Goal: Information Seeking & Learning: Learn about a topic

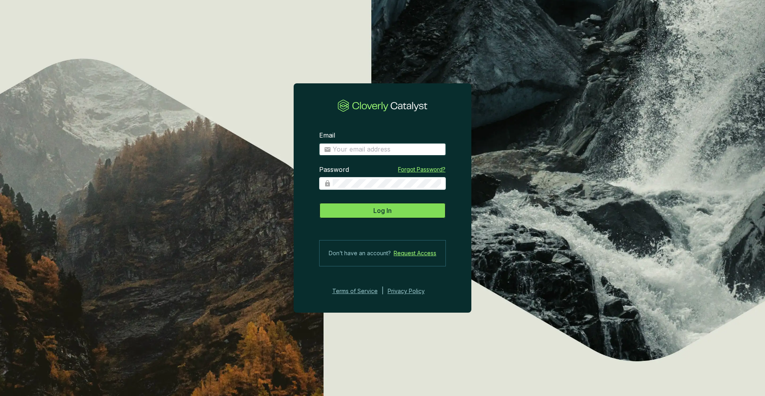
type input "[PERSON_NAME][EMAIL_ADDRESS][DOMAIN_NAME]"
click at [370, 208] on button "Log In" at bounding box center [382, 210] width 127 height 16
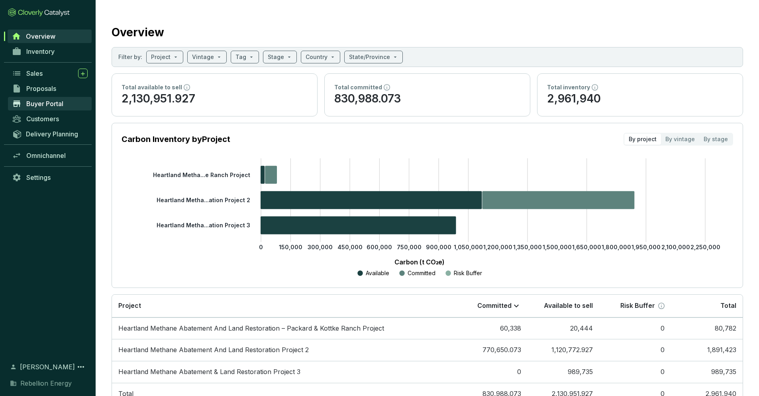
click at [44, 100] on span "Buyer Portal" at bounding box center [44, 104] width 37 height 8
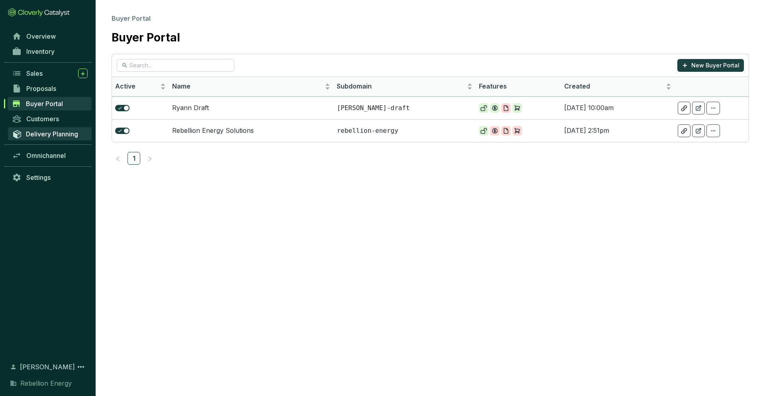
click at [43, 138] on link "Delivery Planning" at bounding box center [50, 133] width 84 height 13
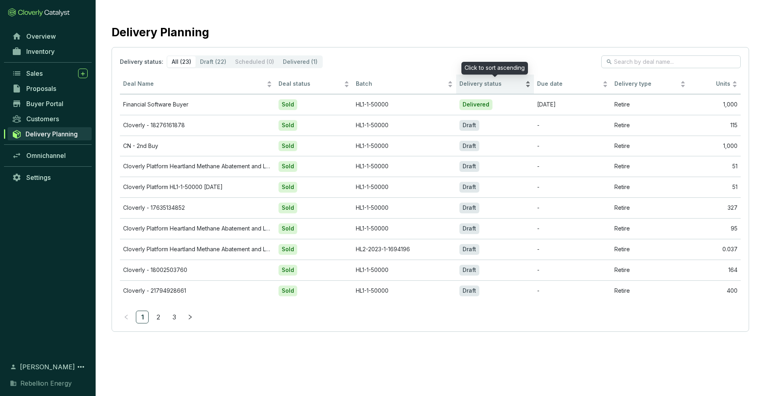
click at [468, 83] on span "Delivery status" at bounding box center [491, 84] width 64 height 8
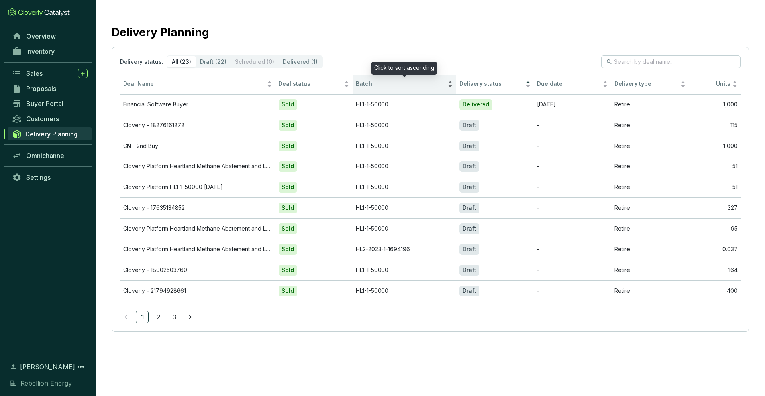
click at [450, 83] on div "Batch" at bounding box center [404, 84] width 97 height 10
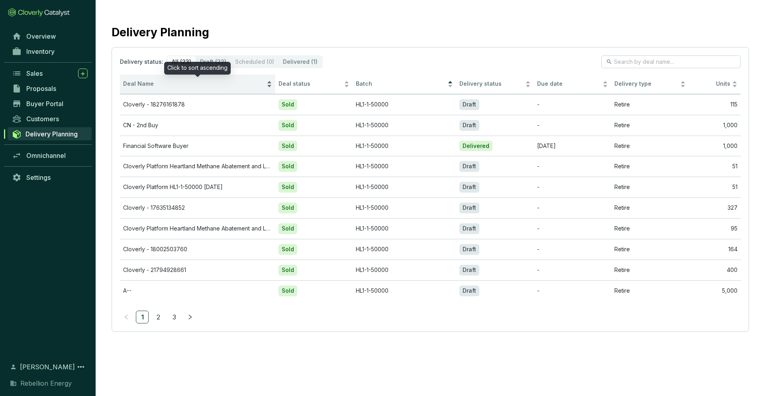
click at [270, 83] on div "Deal Name" at bounding box center [197, 84] width 149 height 10
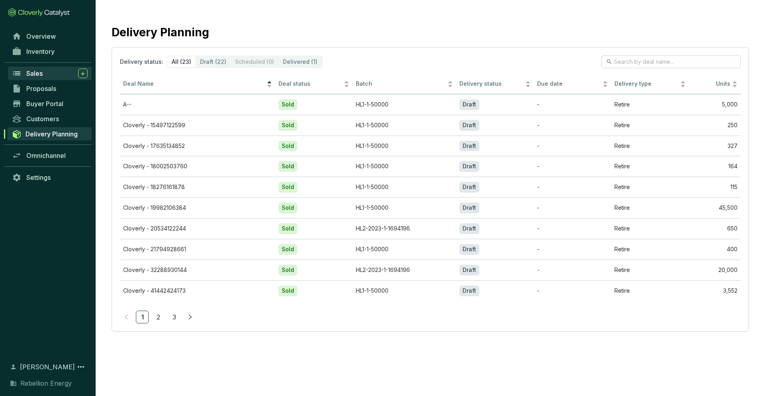
click at [40, 75] on span "Sales" at bounding box center [34, 73] width 16 height 8
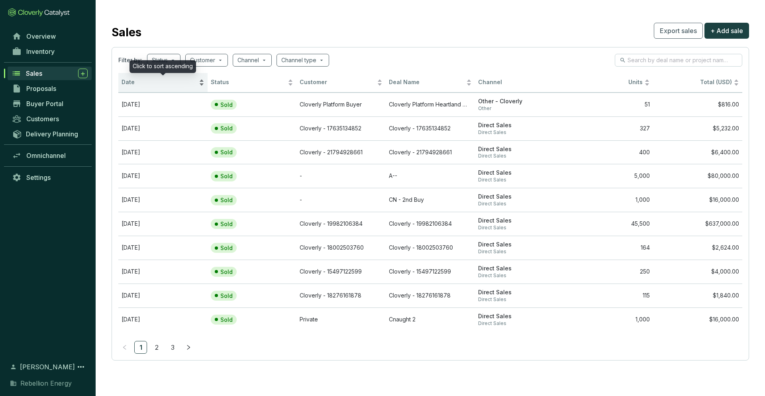
click at [128, 85] on span "Date" at bounding box center [159, 82] width 76 height 8
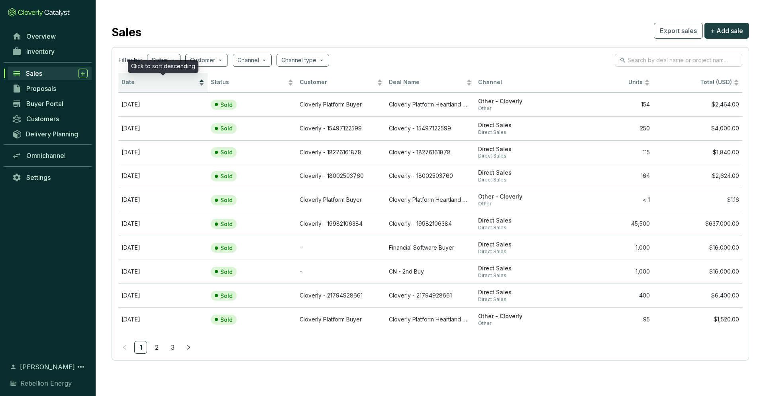
click at [128, 85] on span "Date" at bounding box center [159, 82] width 76 height 8
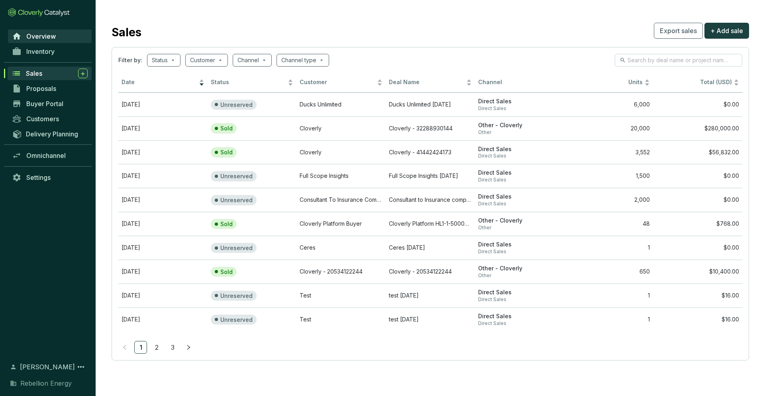
click at [45, 38] on span "Overview" at bounding box center [40, 36] width 29 height 8
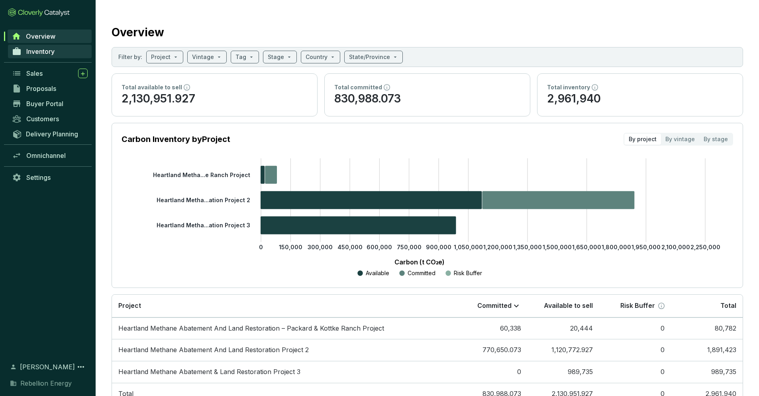
click at [41, 53] on span "Inventory" at bounding box center [40, 51] width 28 height 8
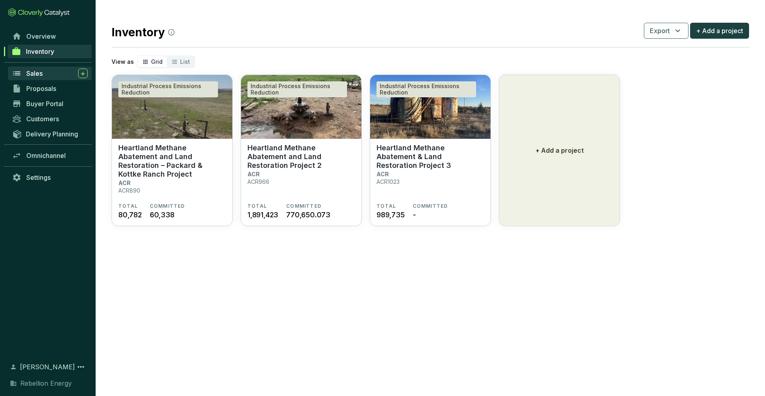
click at [41, 72] on span "Sales" at bounding box center [34, 73] width 16 height 8
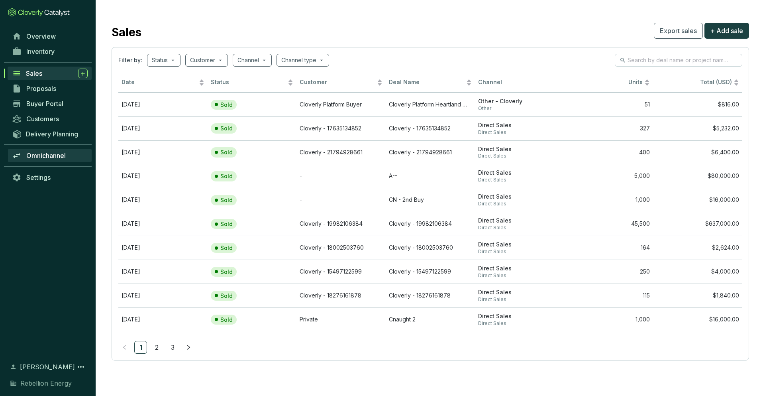
click at [51, 155] on span "Omnichannel" at bounding box center [45, 155] width 39 height 8
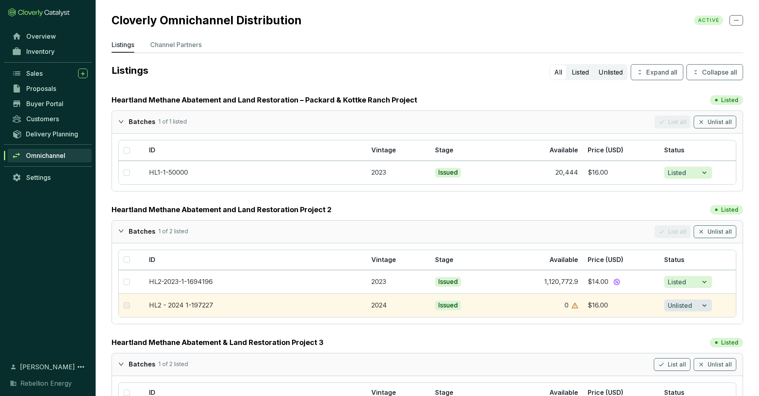
scroll to position [77, 0]
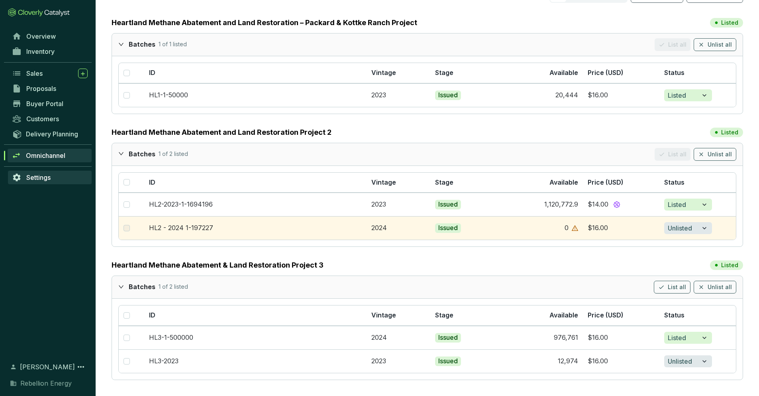
click at [47, 179] on span "Settings" at bounding box center [38, 177] width 24 height 8
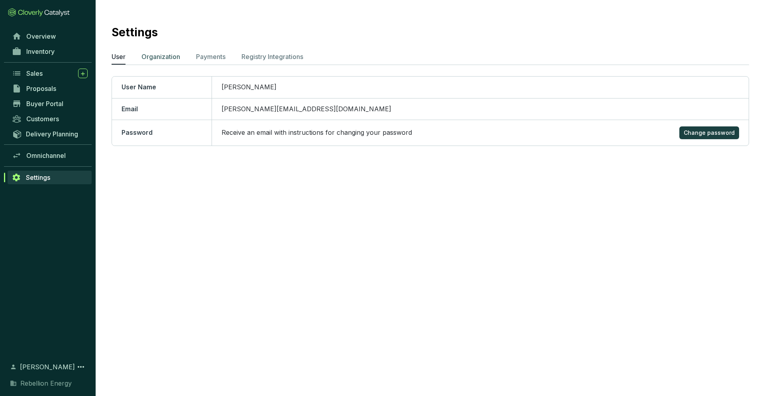
click at [166, 56] on p "Organization" at bounding box center [160, 57] width 39 height 10
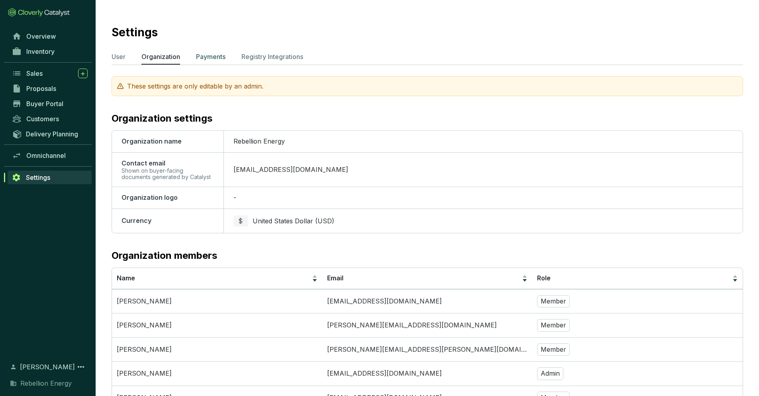
click at [207, 57] on p "Payments" at bounding box center [210, 57] width 29 height 10
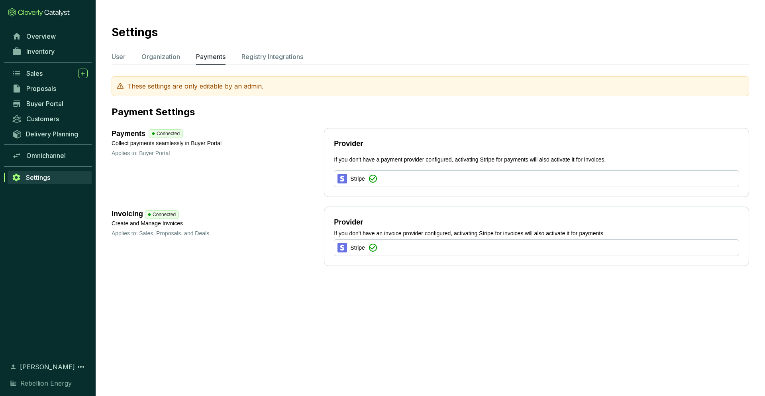
click at [151, 296] on section "Settings User Organization Payments Registry Integrations These settings are on…" at bounding box center [382, 198] width 765 height 396
click at [275, 53] on p "Registry Integrations" at bounding box center [272, 57] width 62 height 10
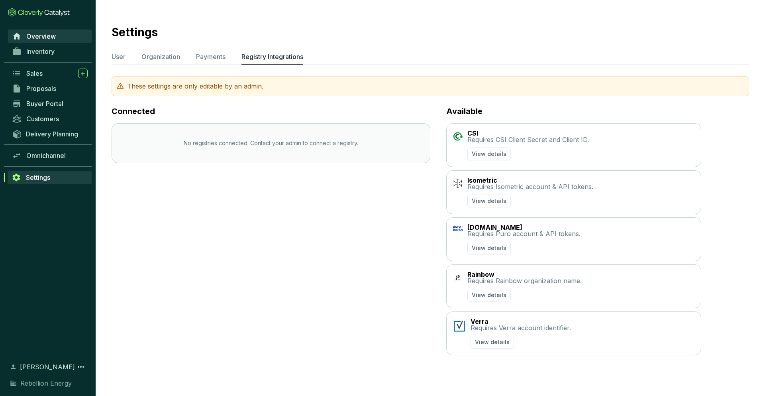
click at [52, 39] on span "Overview" at bounding box center [40, 36] width 29 height 8
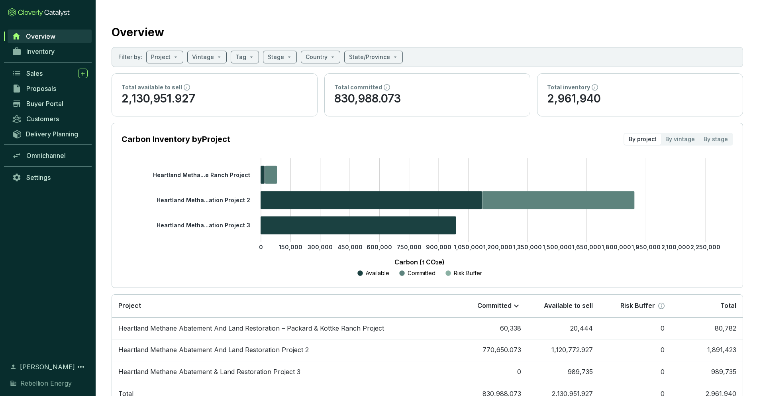
scroll to position [29, 0]
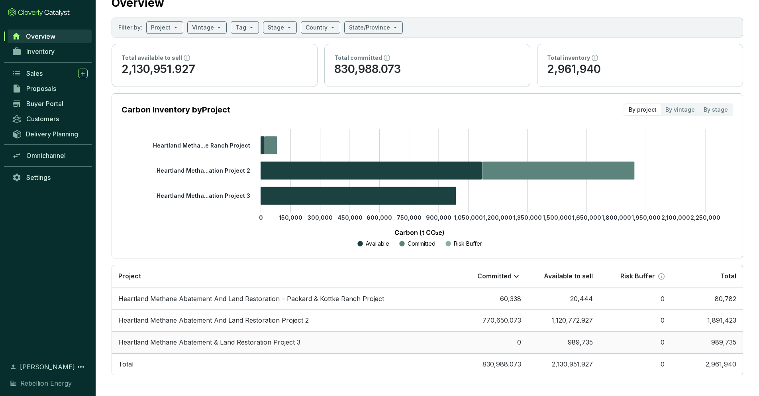
click at [211, 344] on td "Heartland Methane Abatement & Land Restoration Project 3" at bounding box center [284, 342] width 344 height 22
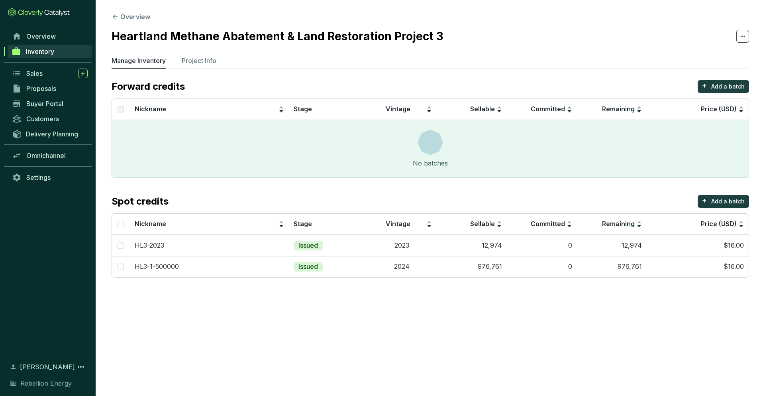
click at [211, 344] on section "Overview Heartland Methane Abatement & Land Restoration Project 3 Manage Invent…" at bounding box center [382, 198] width 765 height 396
click at [190, 65] on p "Project Info" at bounding box center [199, 61] width 35 height 10
